Goal: Information Seeking & Learning: Learn about a topic

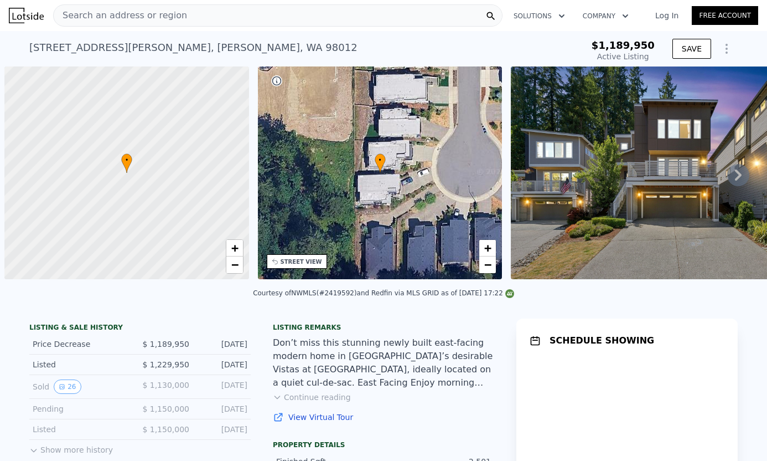
scroll to position [0, 4]
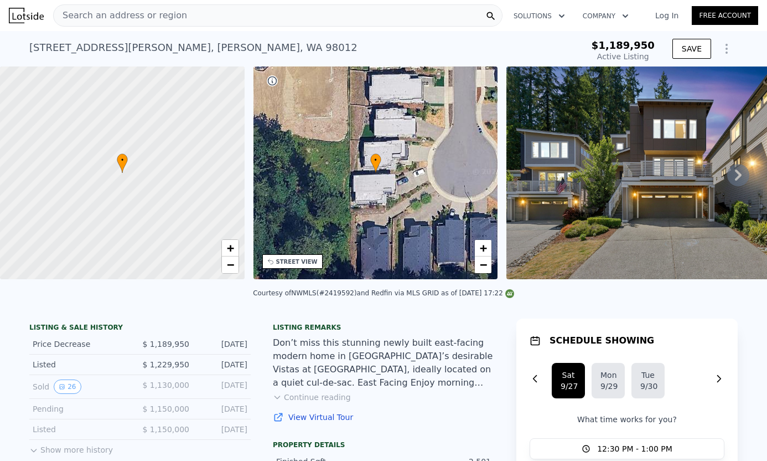
click at [412, 13] on div "Search an address or region" at bounding box center [278, 15] width 450 height 22
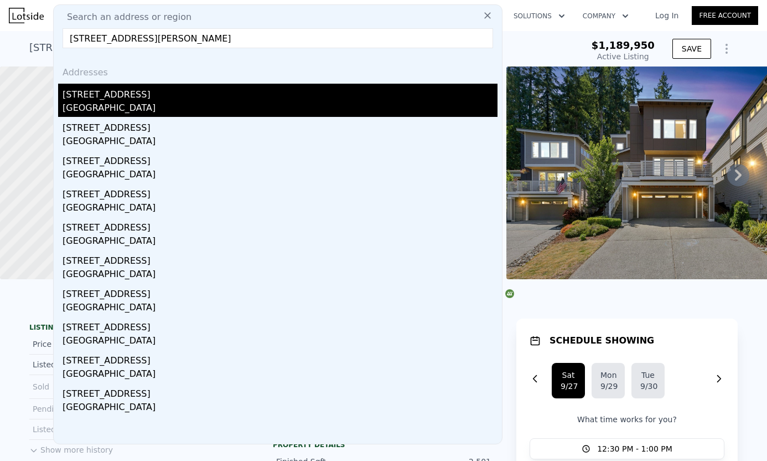
type input "[STREET_ADDRESS][PERSON_NAME]"
click at [255, 100] on div "[STREET_ADDRESS]" at bounding box center [280, 93] width 435 height 18
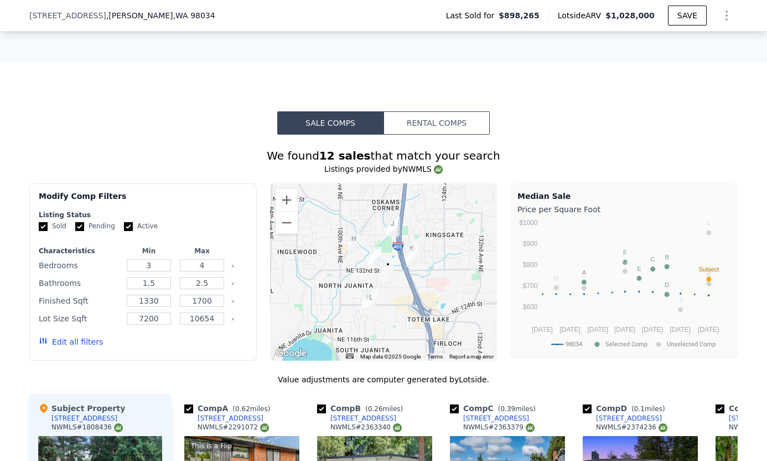
scroll to position [1002, 0]
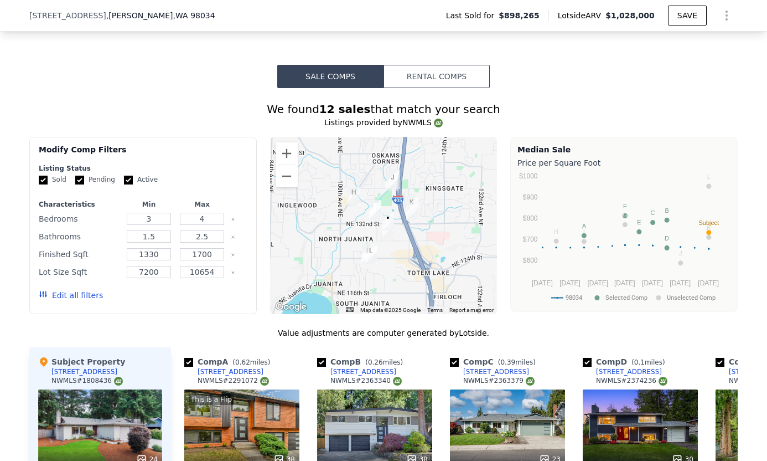
click at [82, 295] on button "Edit all filters" at bounding box center [71, 295] width 64 height 11
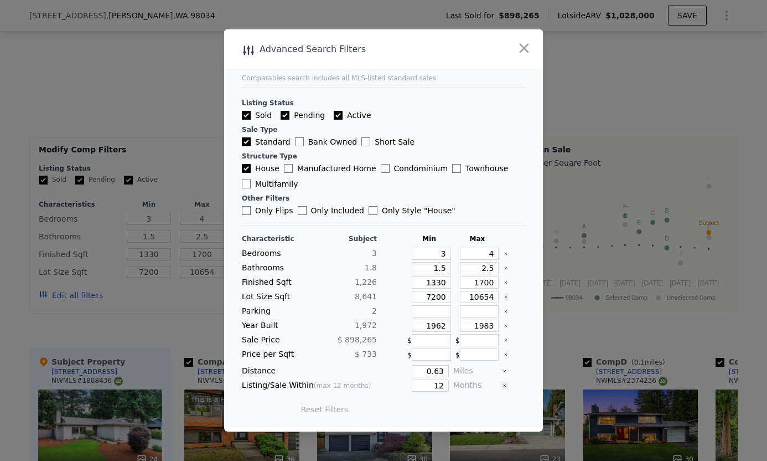
click at [507, 267] on icon "Clear" at bounding box center [506, 268] width 2 height 2
click at [505, 296] on icon "Clear" at bounding box center [506, 297] width 4 height 4
drag, startPoint x: 447, startPoint y: 280, endPoint x: 409, endPoint y: 280, distance: 38.2
click at [409, 280] on div "1330" at bounding box center [430, 282] width 44 height 12
